Goal: Information Seeking & Learning: Compare options

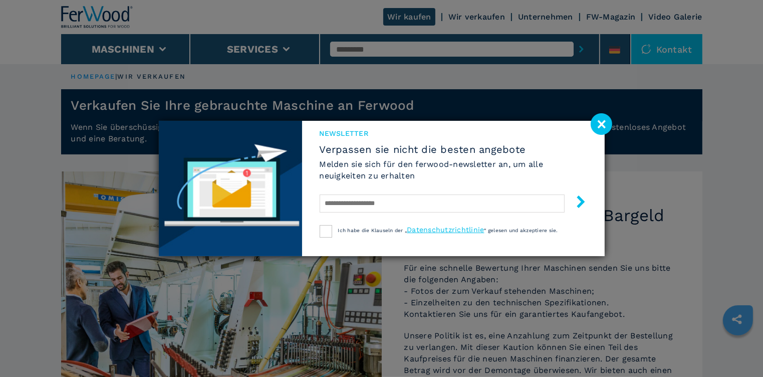
click at [601, 127] on image at bounding box center [601, 124] width 22 height 22
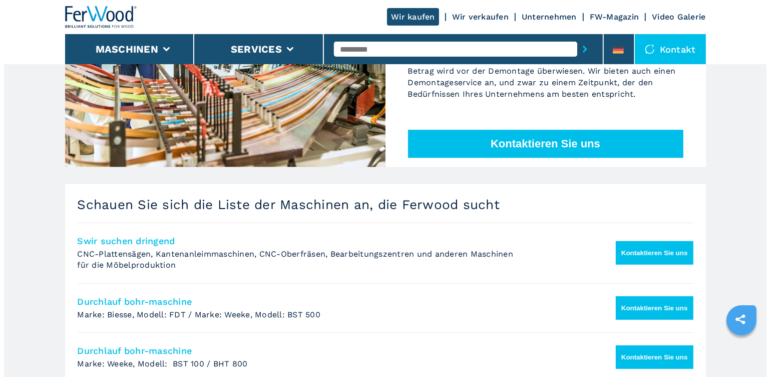
scroll to position [301, 0]
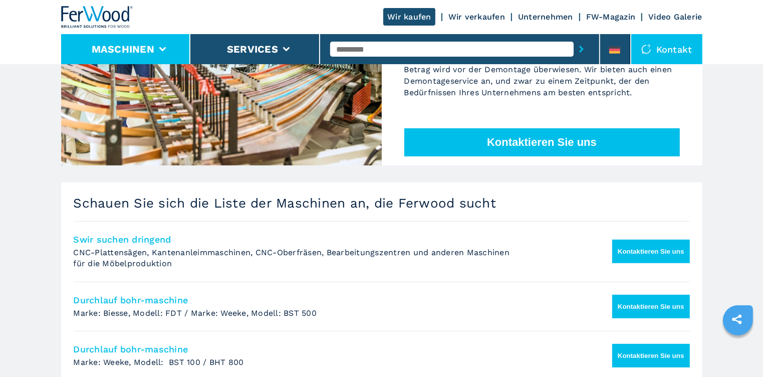
click at [162, 46] on li "Maschinen" at bounding box center [126, 49] width 130 height 30
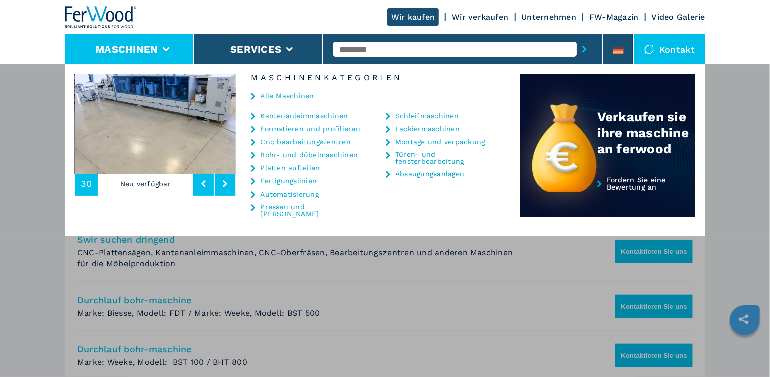
click at [290, 142] on link "Cnc bearbeitungszentren" at bounding box center [305, 141] width 91 height 7
click at [315, 142] on link "Cnc bearbeitungszentren" at bounding box center [305, 141] width 91 height 7
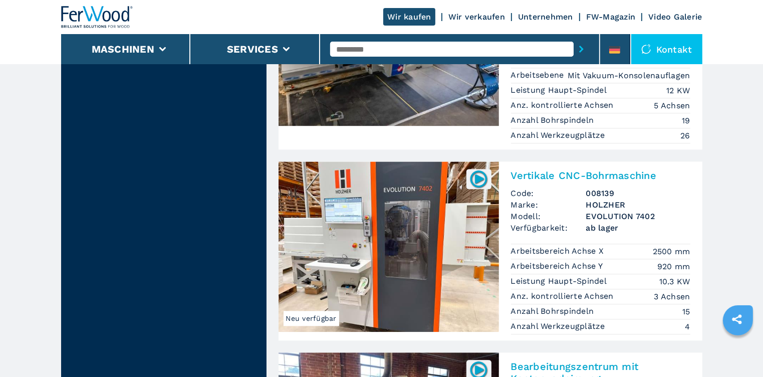
scroll to position [2204, 0]
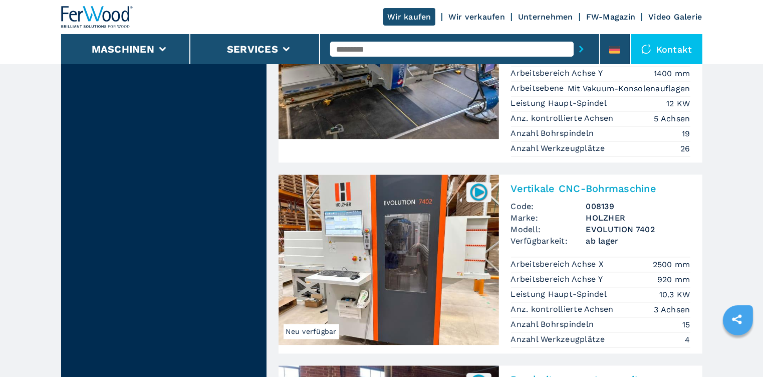
click at [381, 214] on img at bounding box center [388, 259] width 220 height 170
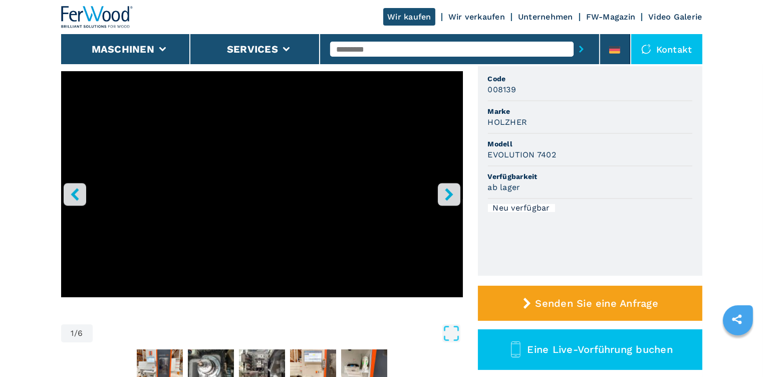
scroll to position [100, 0]
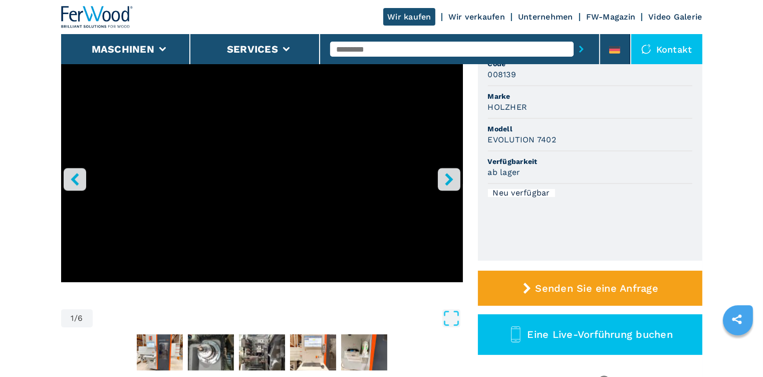
click at [442, 184] on button "right-button" at bounding box center [449, 179] width 23 height 23
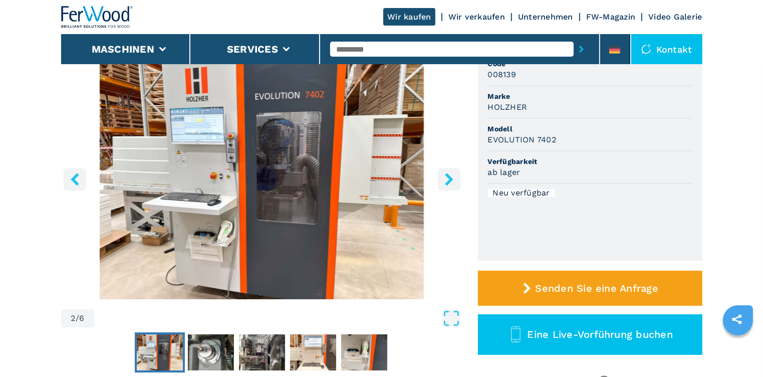
click at [443, 184] on icon "right-button" at bounding box center [449, 179] width 13 height 13
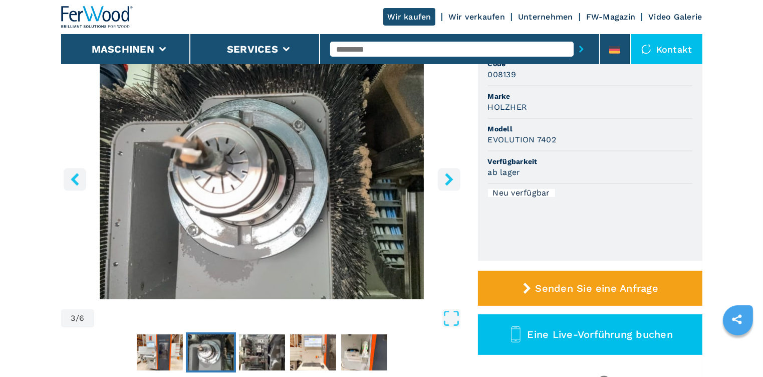
click at [443, 184] on icon "right-button" at bounding box center [449, 179] width 13 height 13
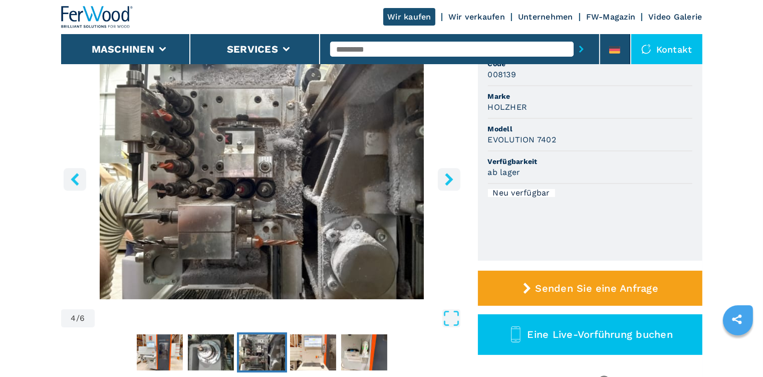
click at [443, 184] on icon "right-button" at bounding box center [449, 179] width 13 height 13
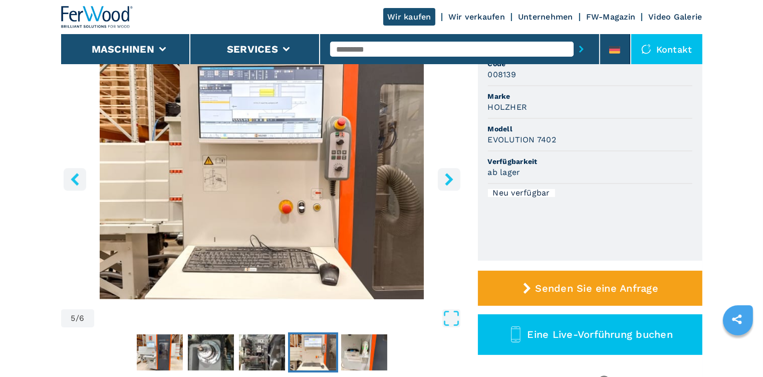
click at [443, 184] on icon "right-button" at bounding box center [449, 179] width 13 height 13
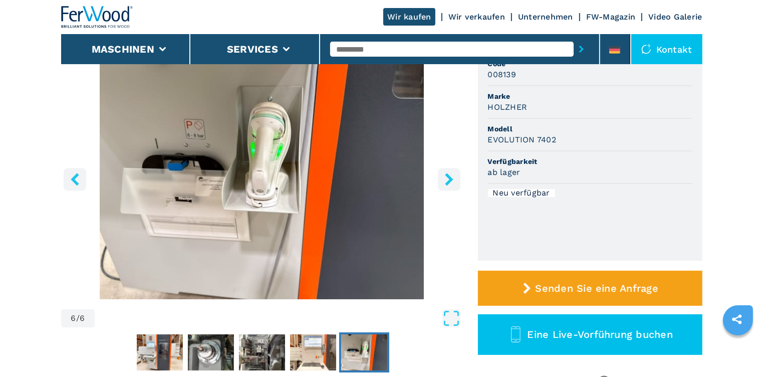
click at [443, 184] on icon "right-button" at bounding box center [449, 179] width 13 height 13
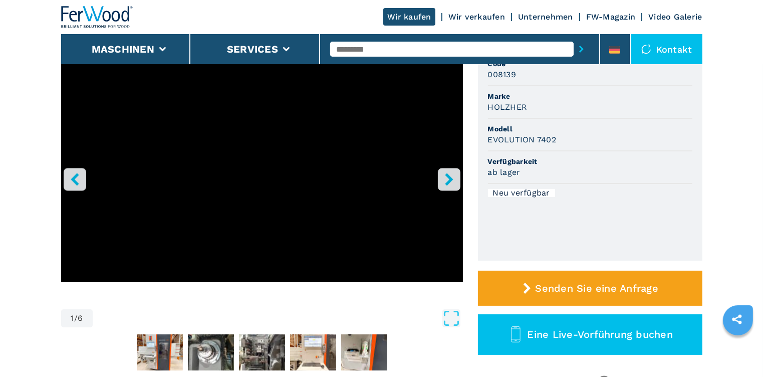
click at [443, 184] on icon "right-button" at bounding box center [449, 179] width 13 height 13
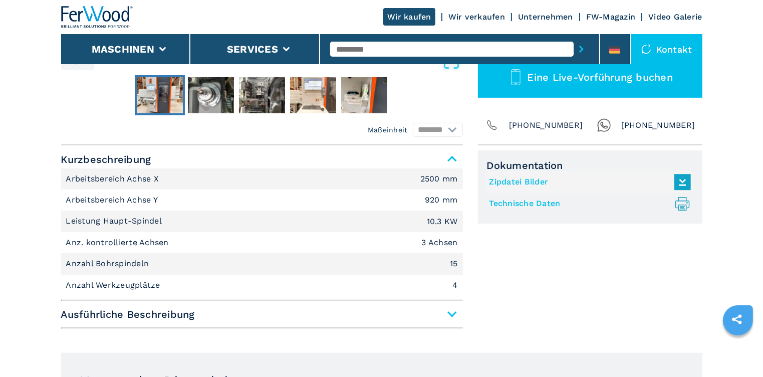
scroll to position [401, 0]
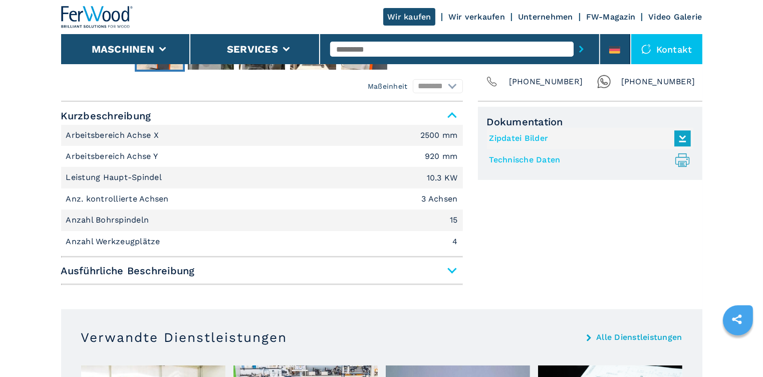
click at [449, 270] on span "Ausführliche Beschreibung" at bounding box center [262, 270] width 402 height 18
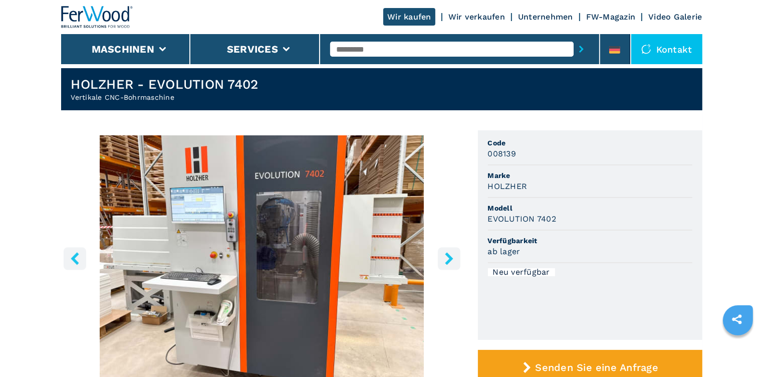
scroll to position [0, 0]
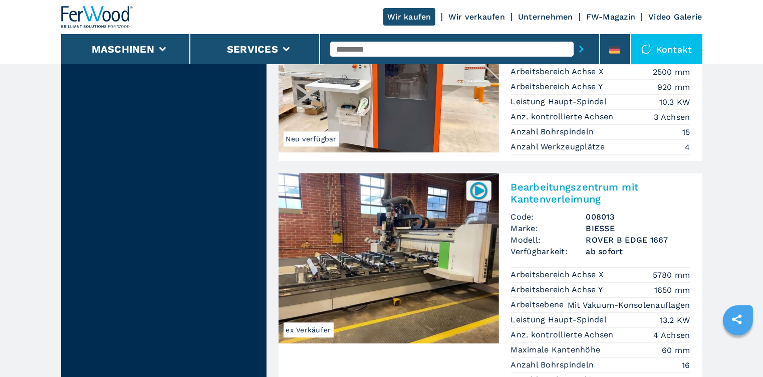
scroll to position [2504, 0]
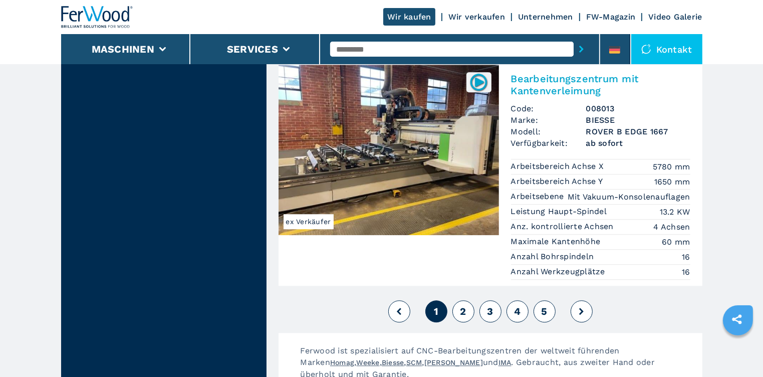
click at [466, 300] on button "2" at bounding box center [463, 311] width 22 height 22
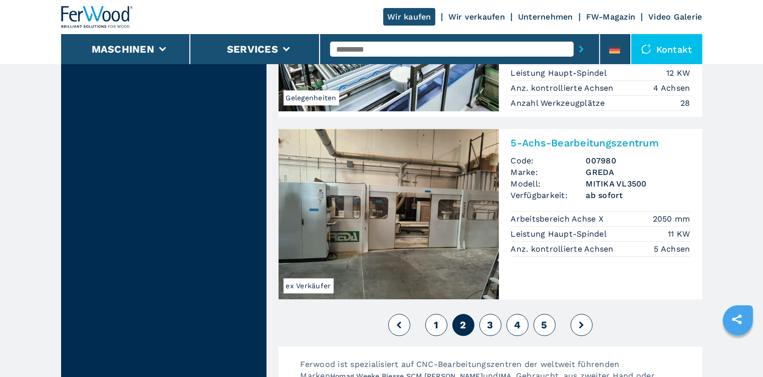
scroll to position [2504, 0]
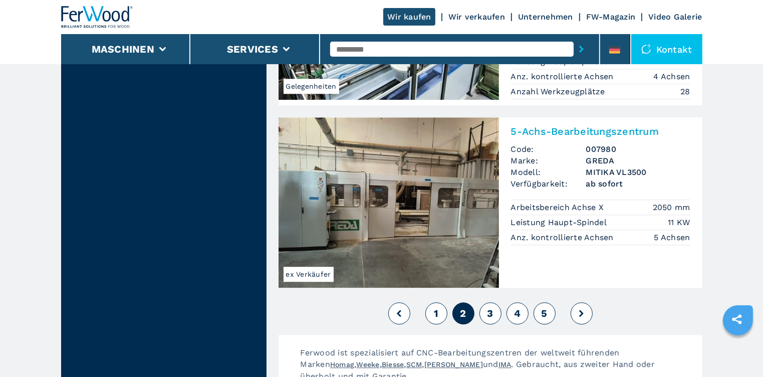
click at [493, 302] on button "3" at bounding box center [490, 313] width 22 height 22
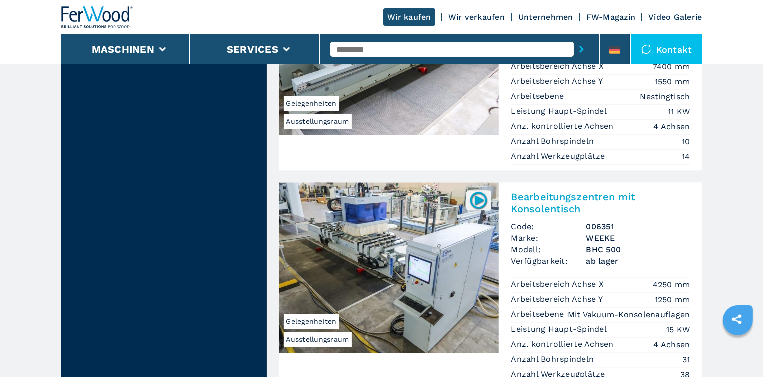
scroll to position [2504, 0]
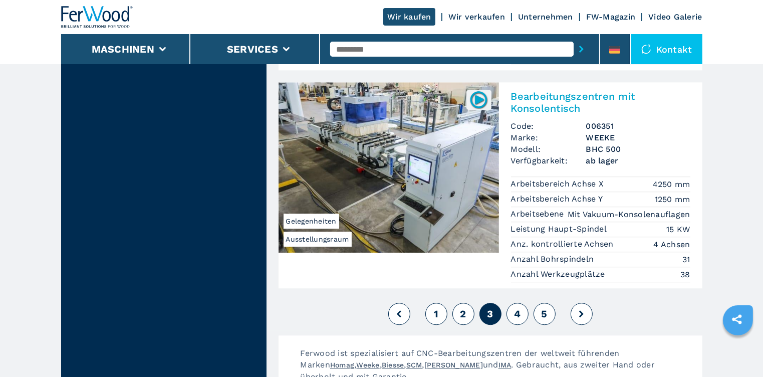
click at [510, 303] on button "4" at bounding box center [517, 314] width 22 height 22
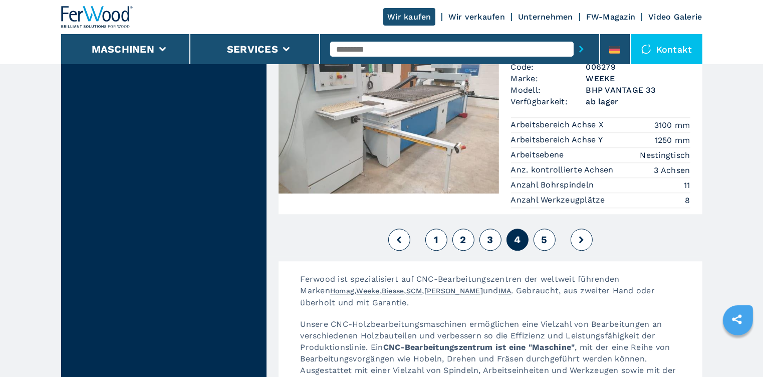
scroll to position [2504, 0]
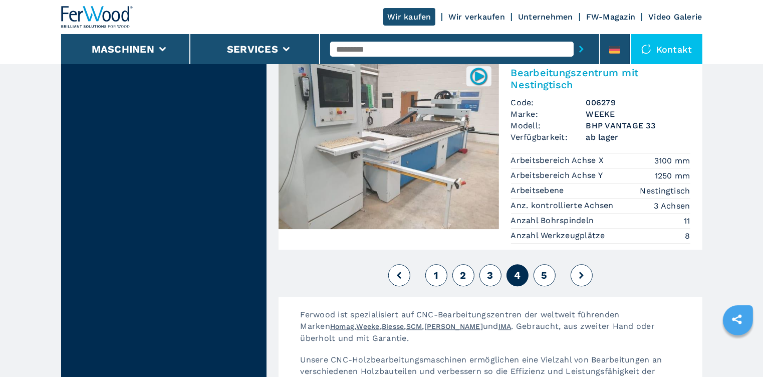
click at [540, 264] on button "5" at bounding box center [544, 275] width 22 height 22
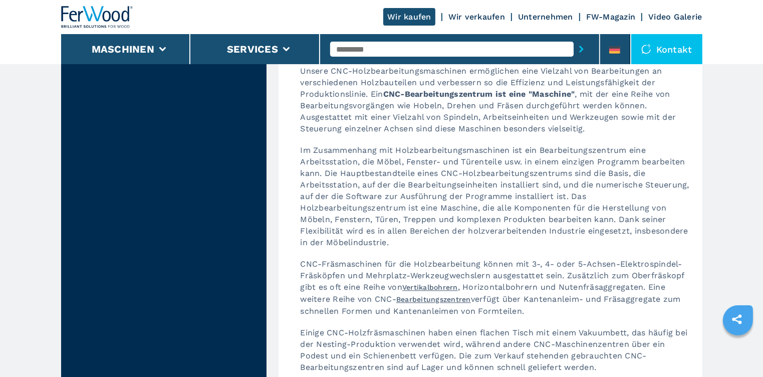
scroll to position [2404, 0]
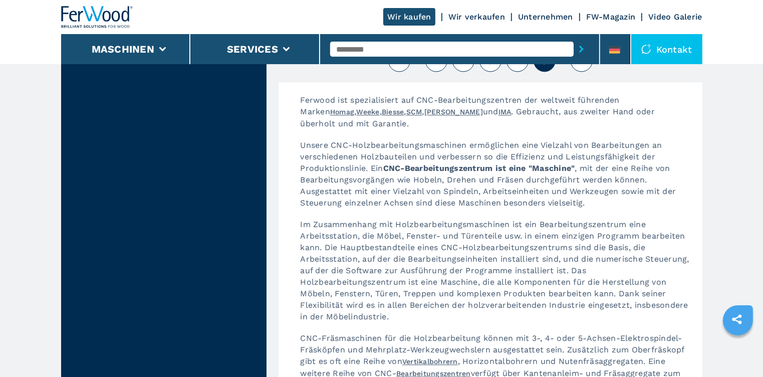
click at [380, 50] on input "text" at bounding box center [451, 49] width 243 height 15
type input "**********"
click at [573, 38] on button "submit-button" at bounding box center [581, 49] width 16 height 23
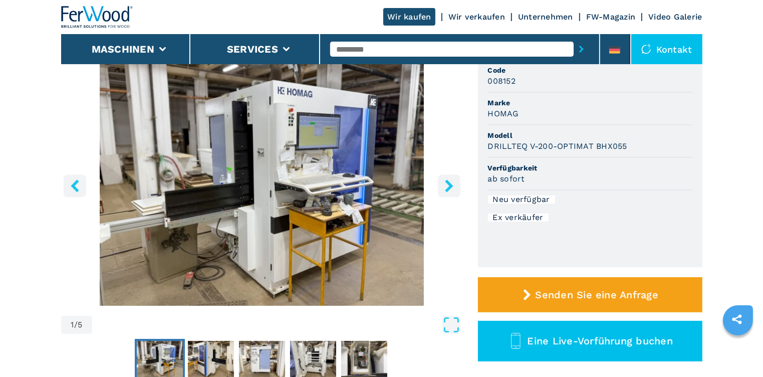
scroll to position [100, 0]
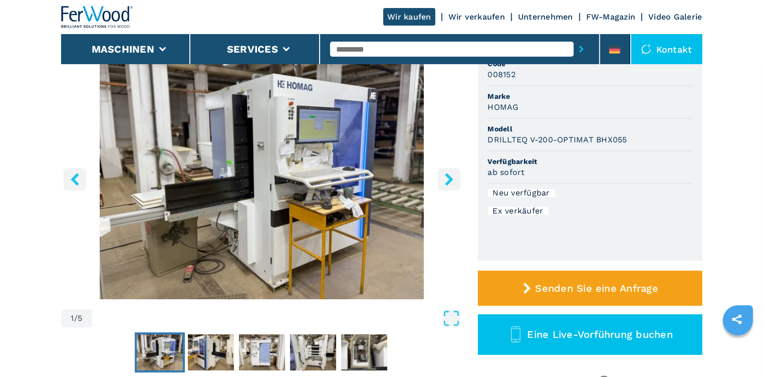
click at [451, 180] on icon "right-button" at bounding box center [449, 179] width 8 height 13
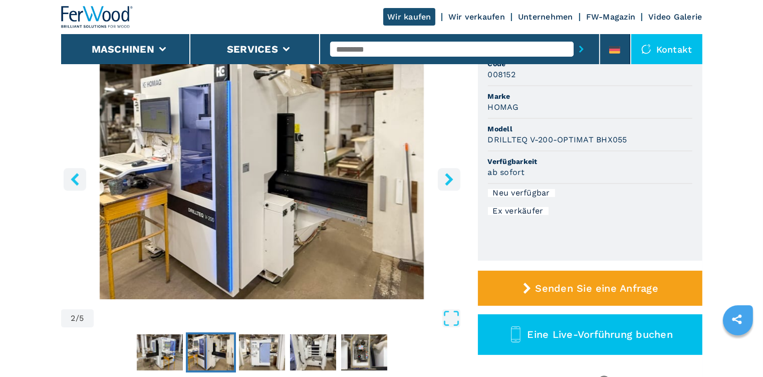
click at [450, 180] on icon "right-button" at bounding box center [449, 179] width 8 height 13
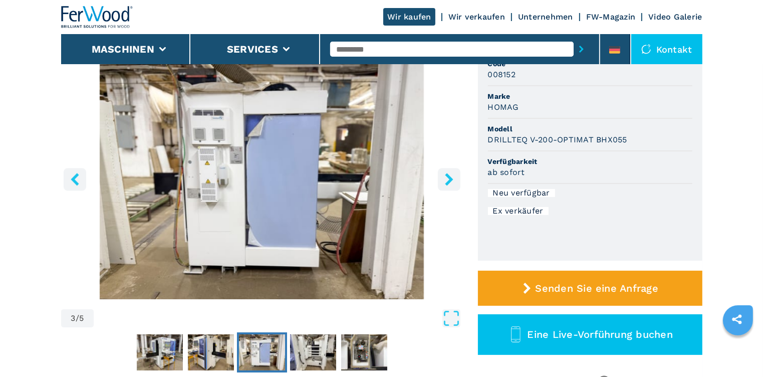
click at [450, 180] on icon "right-button" at bounding box center [449, 179] width 8 height 13
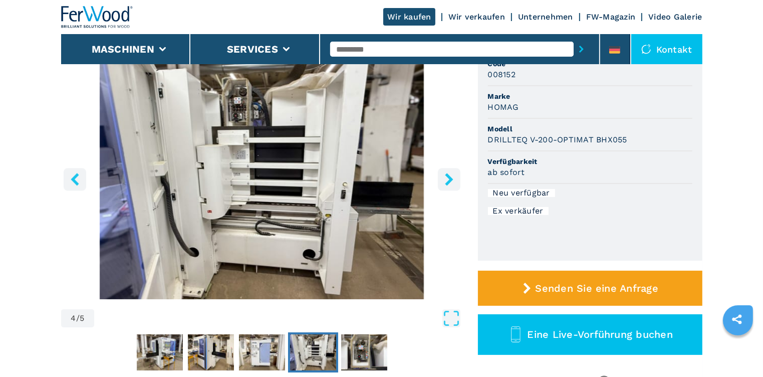
click at [74, 178] on icon "left-button" at bounding box center [75, 179] width 8 height 13
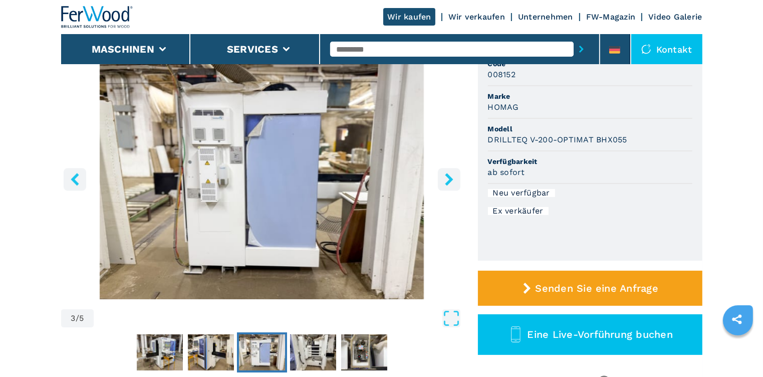
click at [453, 178] on icon "right-button" at bounding box center [449, 179] width 13 height 13
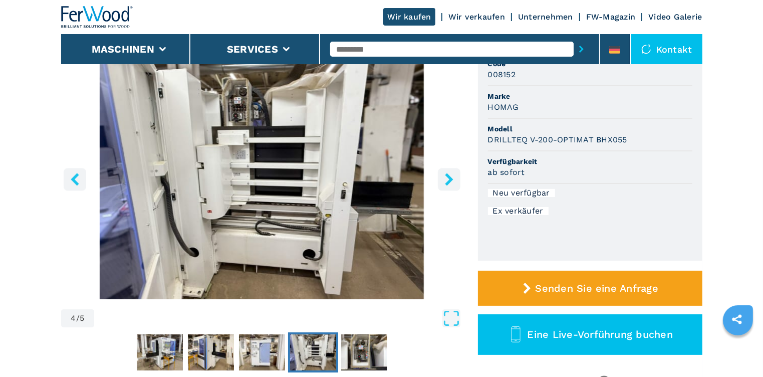
click at [453, 178] on icon "right-button" at bounding box center [449, 179] width 13 height 13
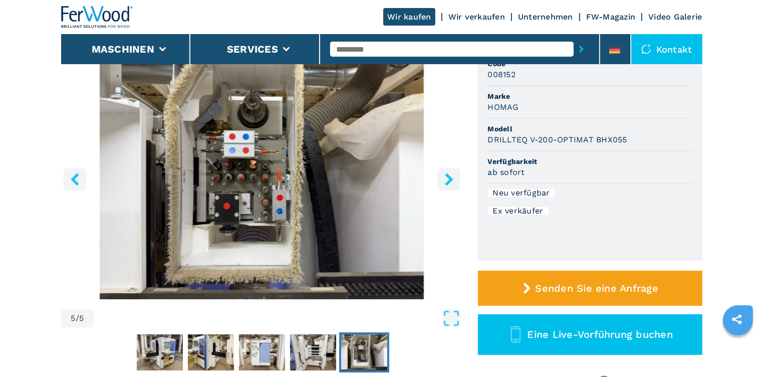
click at [453, 178] on icon "right-button" at bounding box center [449, 179] width 13 height 13
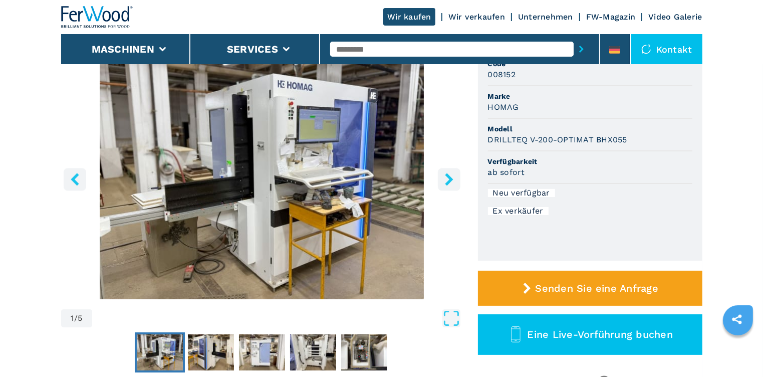
click at [453, 178] on icon "right-button" at bounding box center [449, 179] width 13 height 13
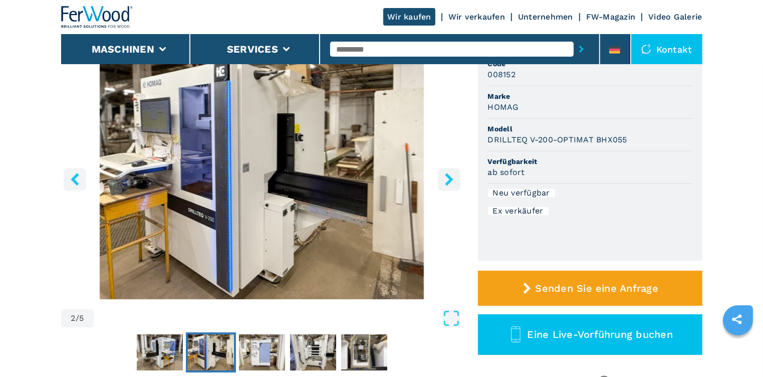
click at [453, 178] on icon "right-button" at bounding box center [449, 179] width 13 height 13
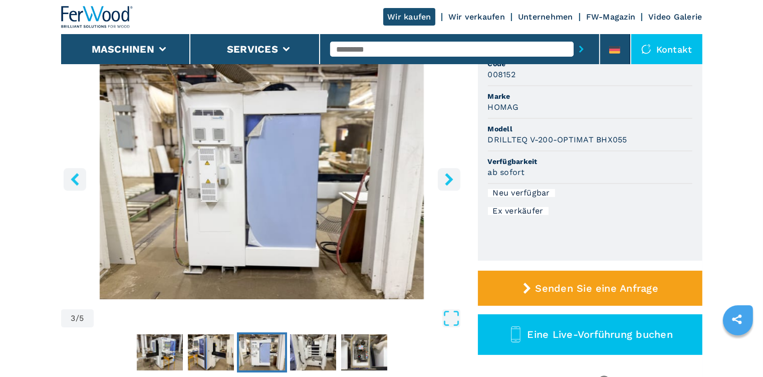
click at [453, 178] on icon "right-button" at bounding box center [449, 179] width 13 height 13
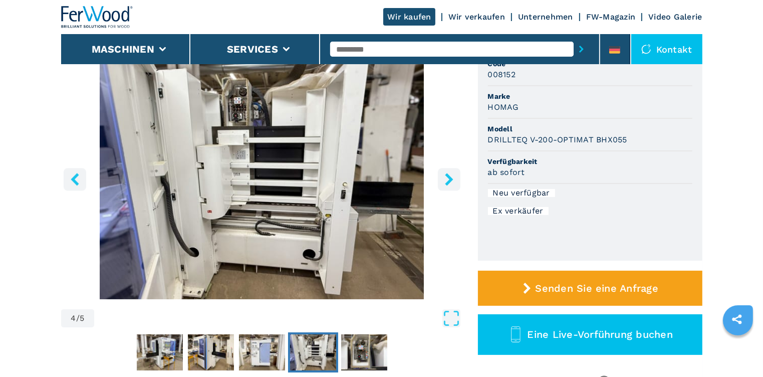
click at [453, 178] on icon "right-button" at bounding box center [449, 179] width 13 height 13
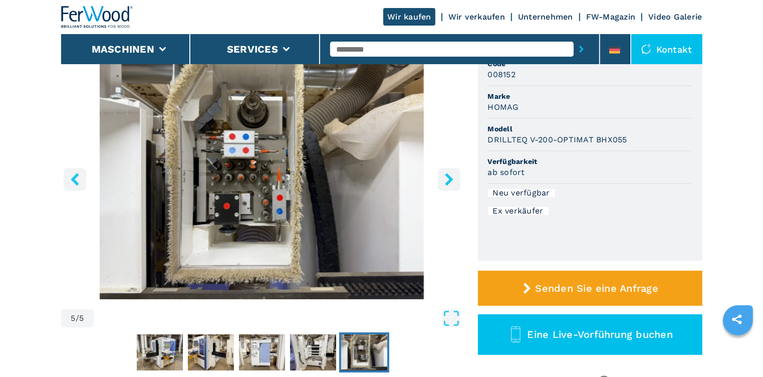
click at [453, 178] on icon "right-button" at bounding box center [449, 179] width 13 height 13
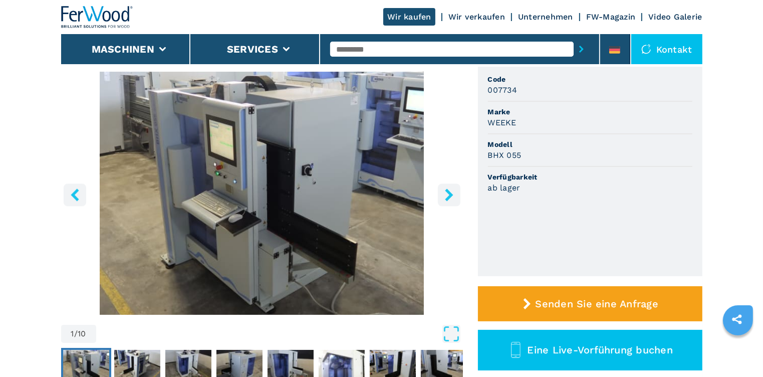
scroll to position [100, 0]
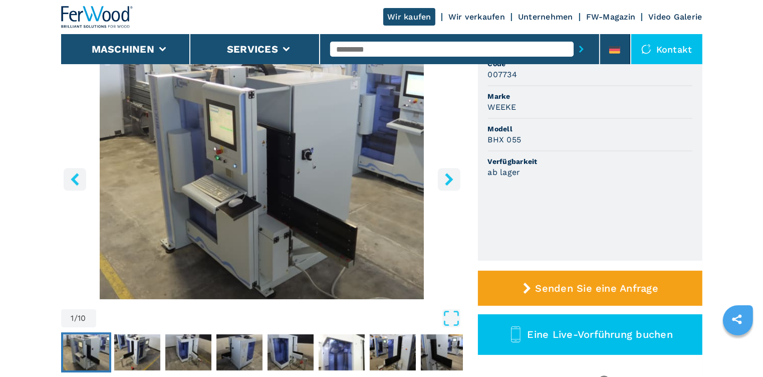
click at [453, 179] on icon "right-button" at bounding box center [449, 179] width 13 height 13
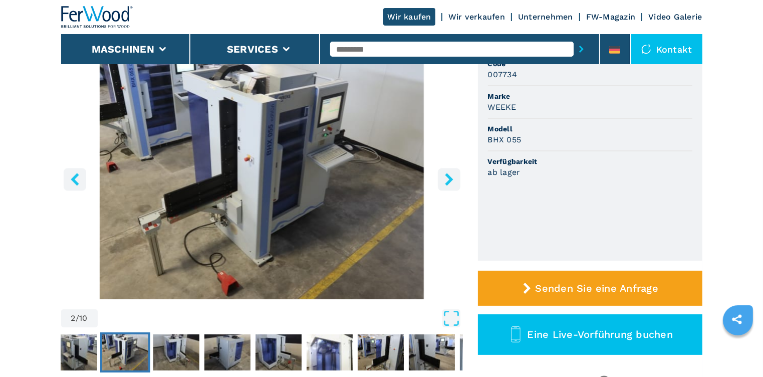
click at [453, 179] on icon "right-button" at bounding box center [449, 179] width 13 height 13
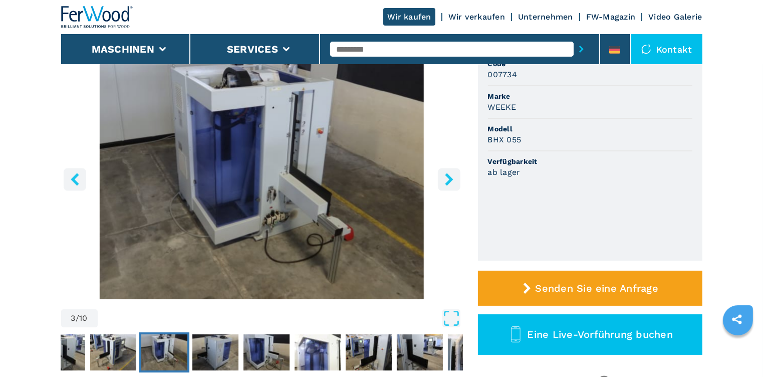
click at [453, 179] on icon "right-button" at bounding box center [449, 179] width 13 height 13
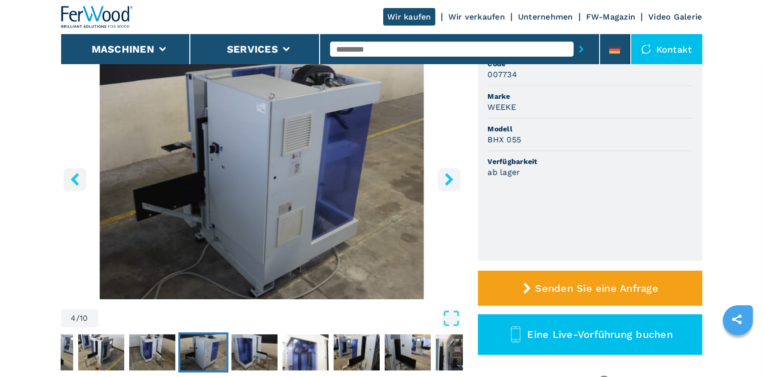
click at [453, 179] on icon "right-button" at bounding box center [449, 179] width 13 height 13
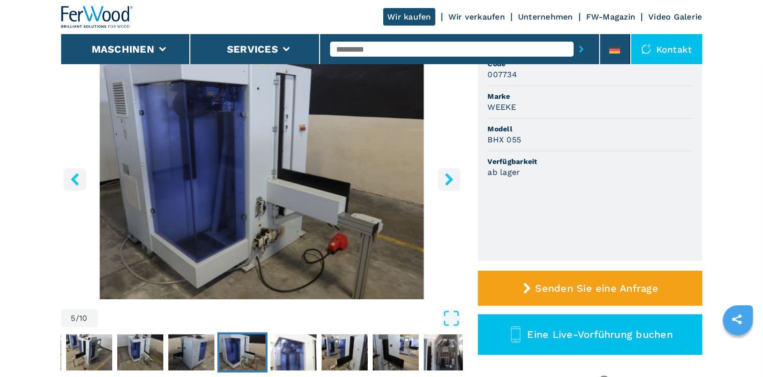
click at [453, 179] on icon "right-button" at bounding box center [449, 179] width 13 height 13
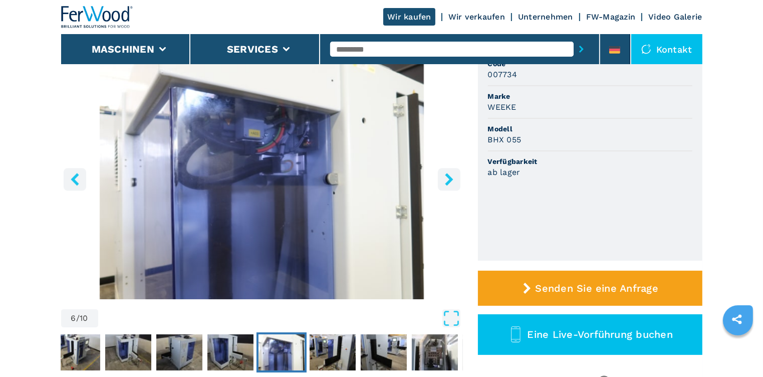
click at [453, 179] on icon "right-button" at bounding box center [449, 179] width 13 height 13
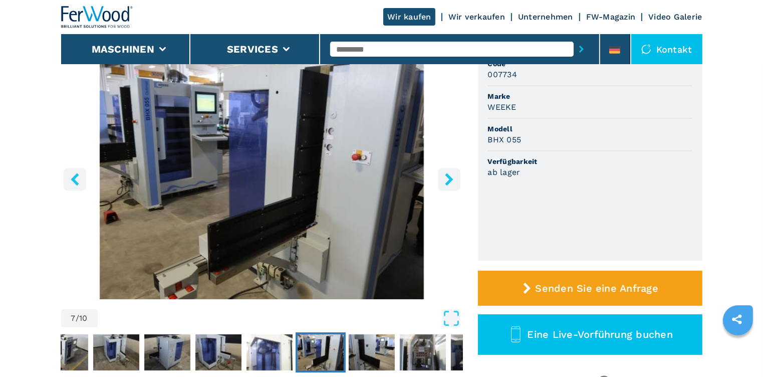
click at [453, 179] on icon "right-button" at bounding box center [449, 179] width 13 height 13
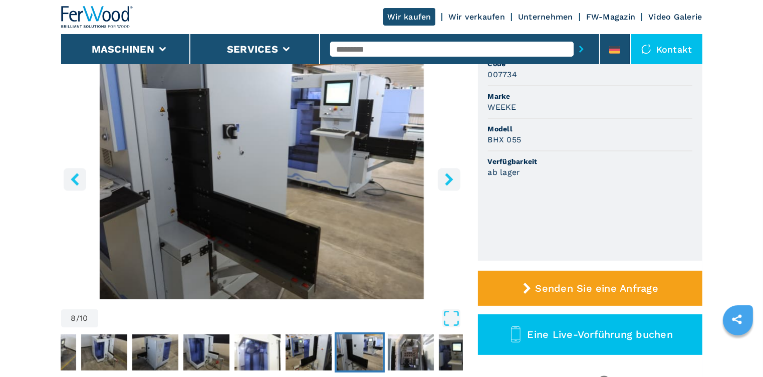
click at [453, 179] on icon "right-button" at bounding box center [449, 179] width 13 height 13
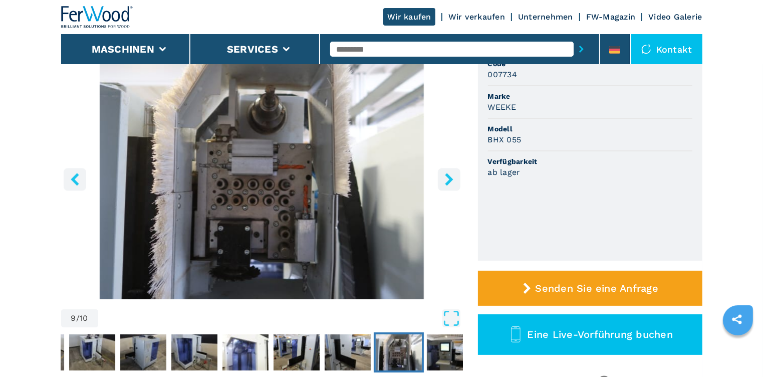
click at [453, 179] on icon "right-button" at bounding box center [449, 179] width 13 height 13
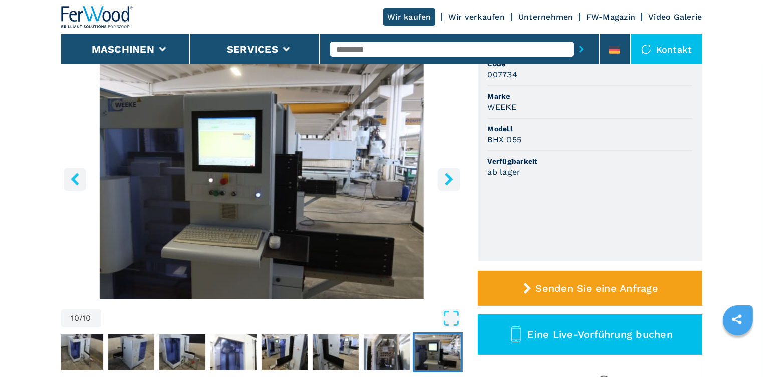
click at [453, 179] on icon "right-button" at bounding box center [449, 179] width 13 height 13
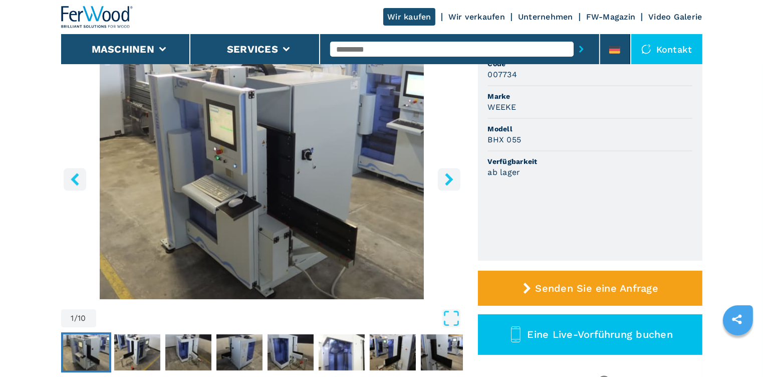
click at [453, 179] on icon "right-button" at bounding box center [449, 179] width 13 height 13
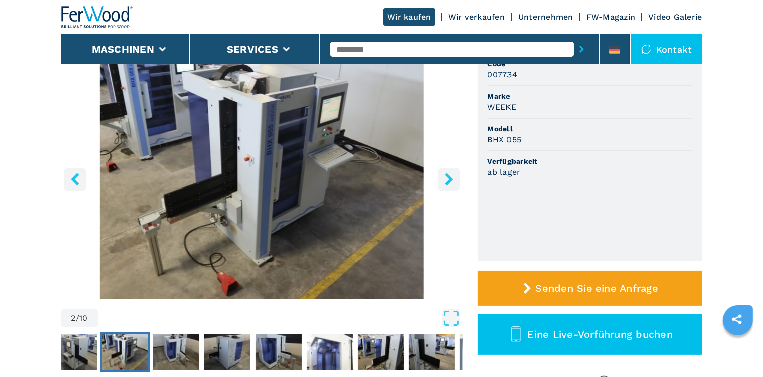
click at [453, 179] on icon "right-button" at bounding box center [449, 179] width 13 height 13
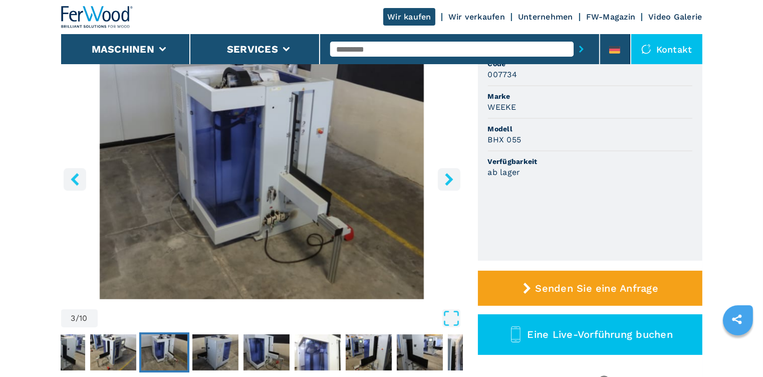
click at [453, 179] on icon "right-button" at bounding box center [449, 179] width 13 height 13
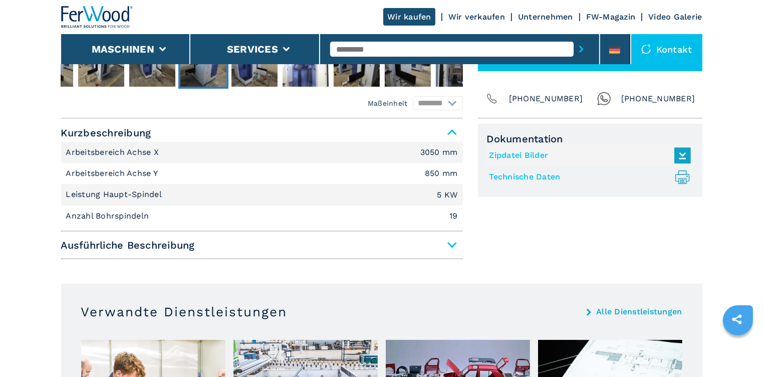
scroll to position [401, 0]
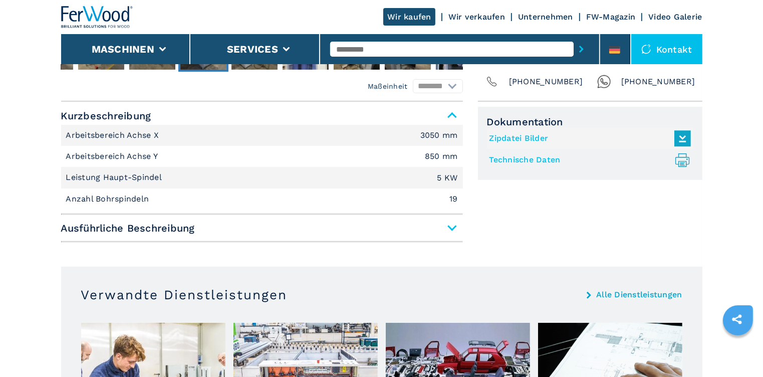
click at [445, 227] on span "Ausführliche Beschreibung" at bounding box center [262, 228] width 402 height 18
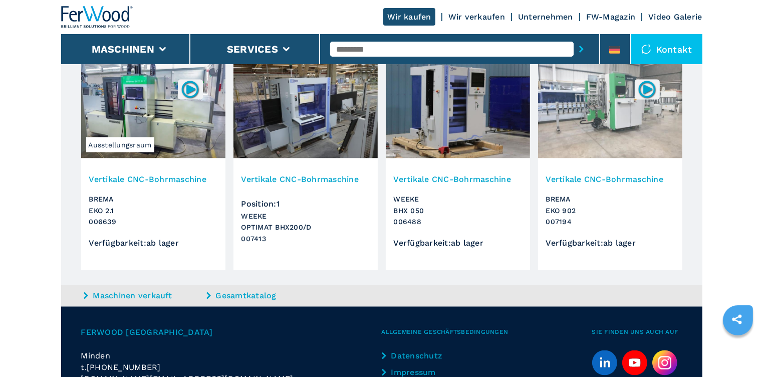
scroll to position [1703, 0]
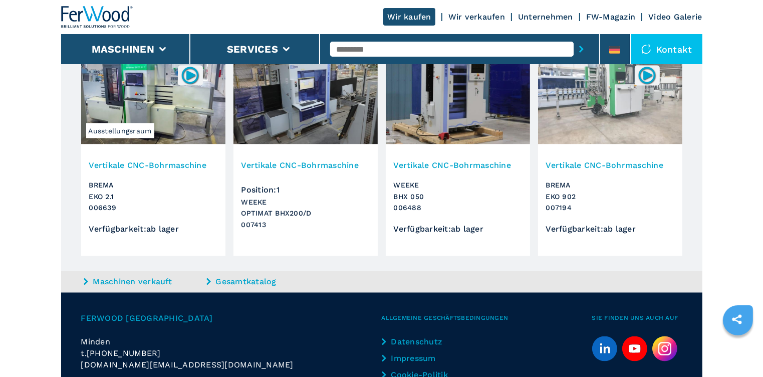
click at [499, 167] on h3 "Vertikale CNC-Bohrmaschine" at bounding box center [458, 165] width 128 height 12
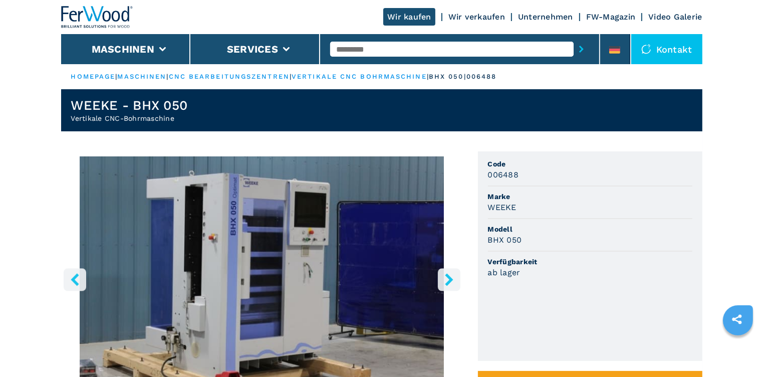
scroll to position [100, 0]
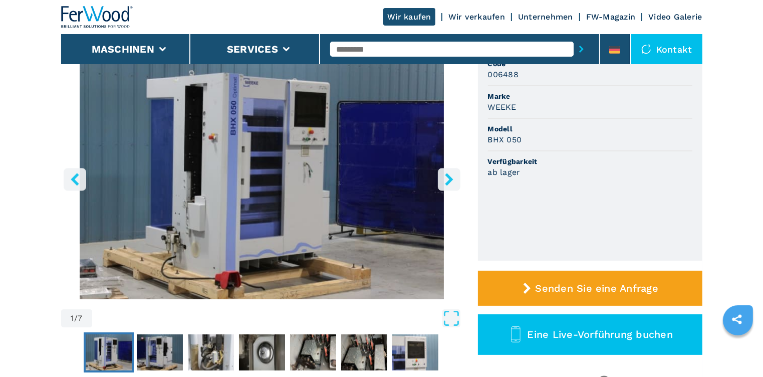
click at [441, 176] on button "right-button" at bounding box center [449, 179] width 23 height 23
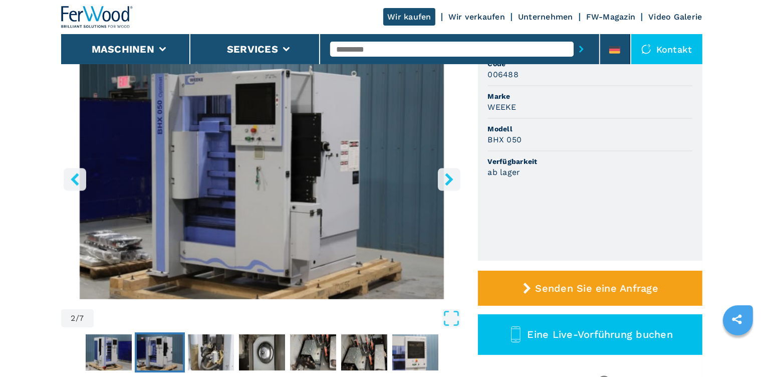
click at [441, 176] on button "right-button" at bounding box center [449, 179] width 23 height 23
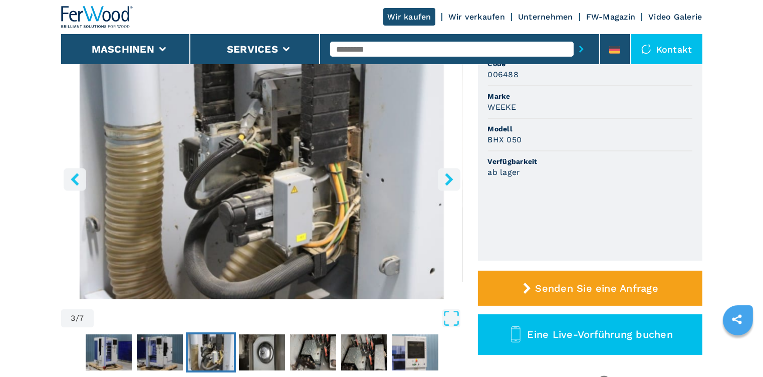
click at [441, 176] on button "right-button" at bounding box center [449, 179] width 23 height 23
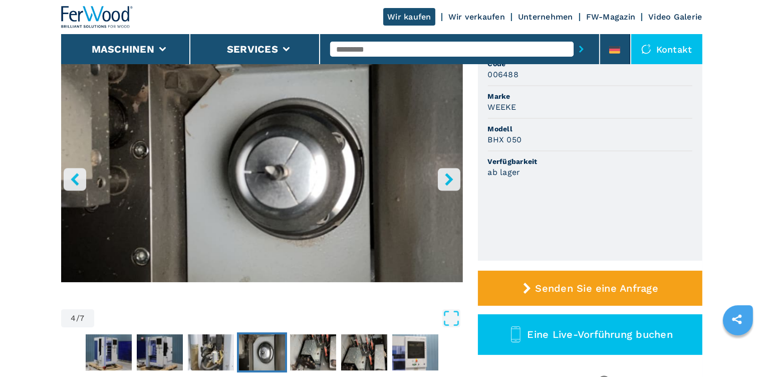
click at [441, 176] on button "right-button" at bounding box center [449, 179] width 23 height 23
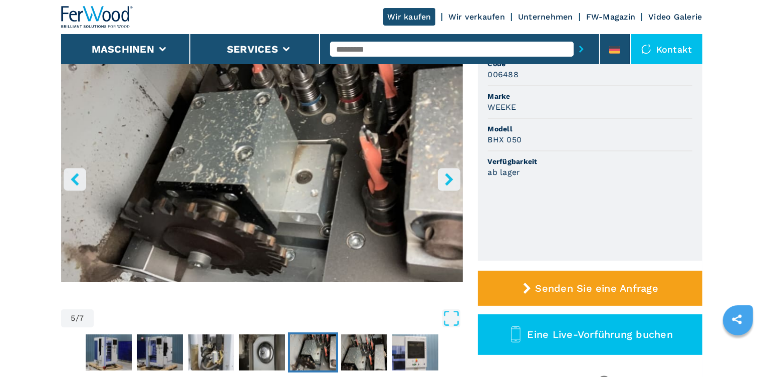
click at [441, 176] on button "right-button" at bounding box center [449, 179] width 23 height 23
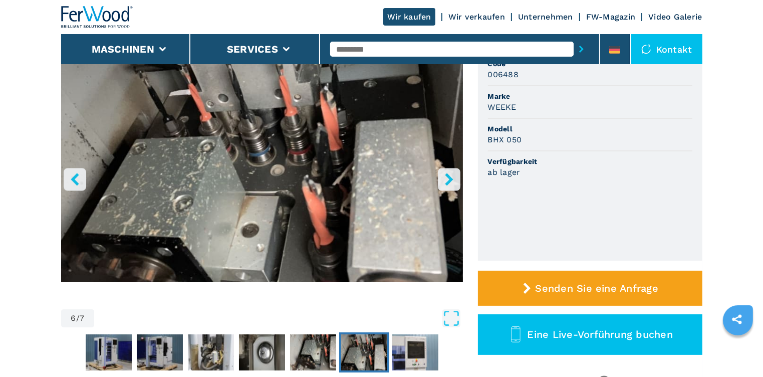
click at [481, 213] on ul "Code 006488 Marke WEEKE Modell BHX 050 Verfügbarkeit ab lager" at bounding box center [590, 155] width 224 height 209
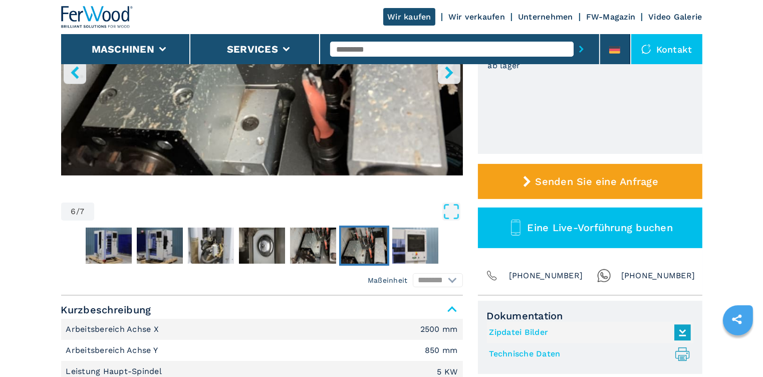
scroll to position [200, 0]
